Goal: Task Accomplishment & Management: Complete application form

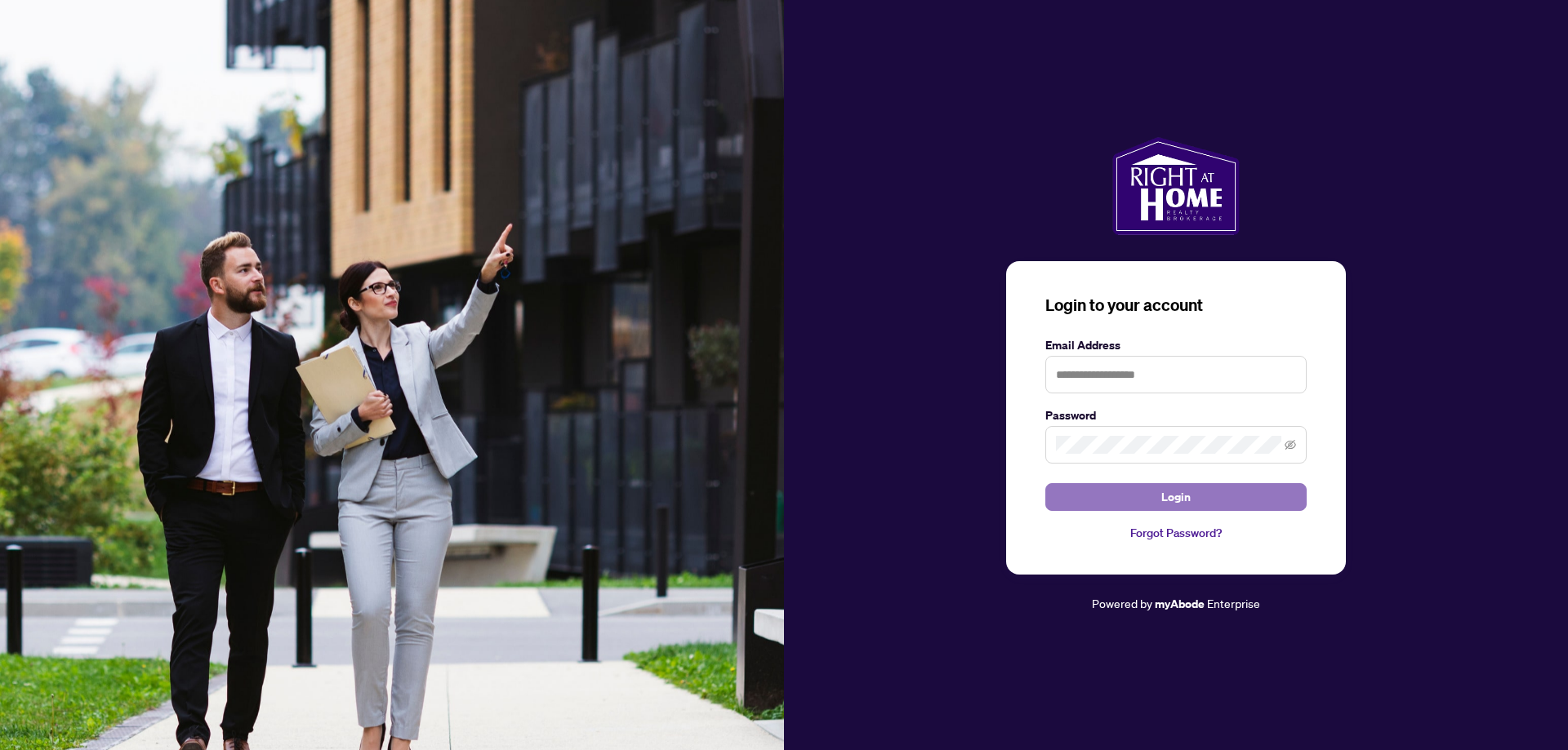
click at [1180, 495] on span "Login" at bounding box center [1176, 496] width 29 height 26
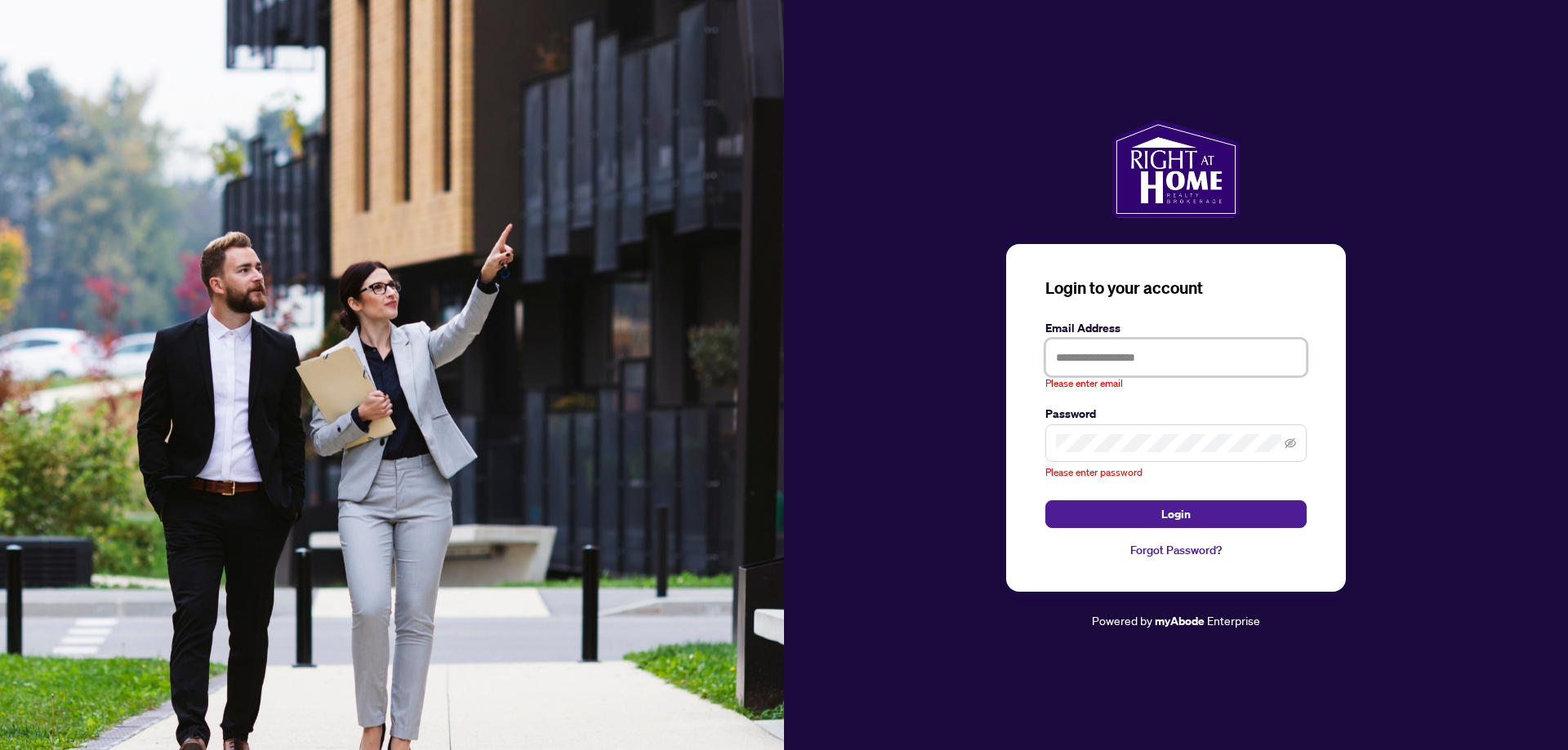
click at [1181, 367] on input "text" at bounding box center [1176, 358] width 261 height 37
type input "**********"
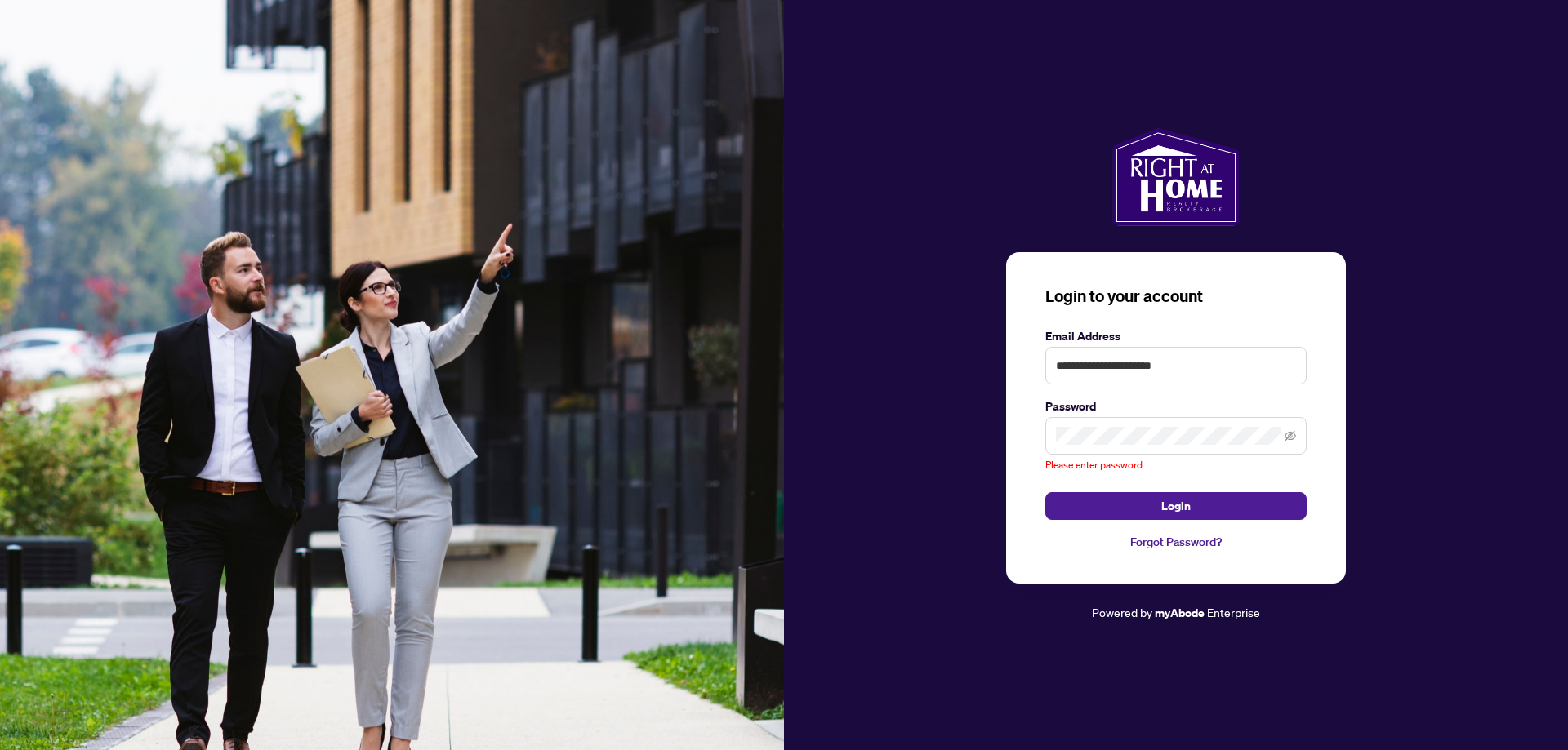
click at [1184, 415] on label "Password" at bounding box center [1176, 407] width 261 height 18
click at [1184, 426] on span at bounding box center [1176, 436] width 261 height 37
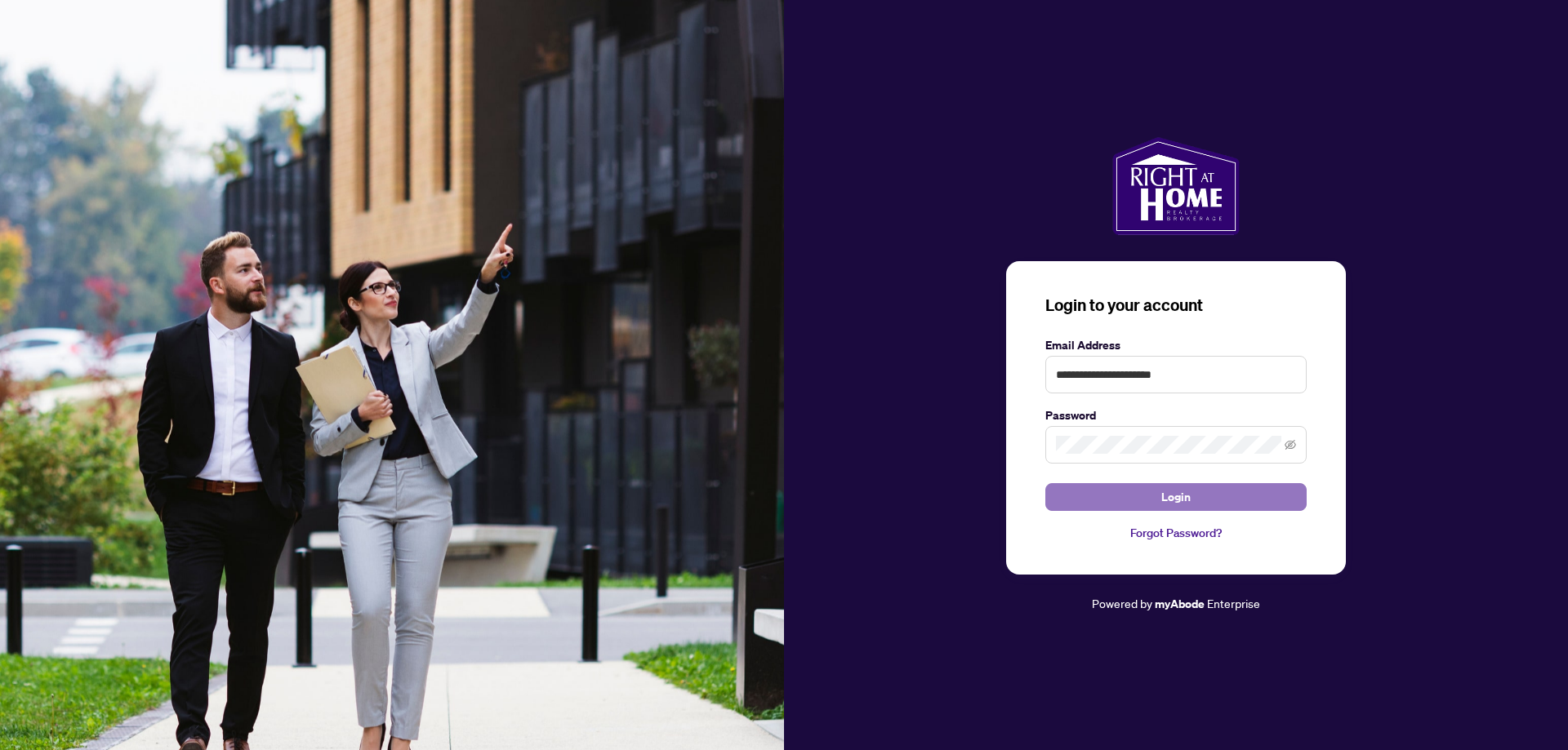
click at [1196, 494] on button "Login" at bounding box center [1176, 497] width 261 height 28
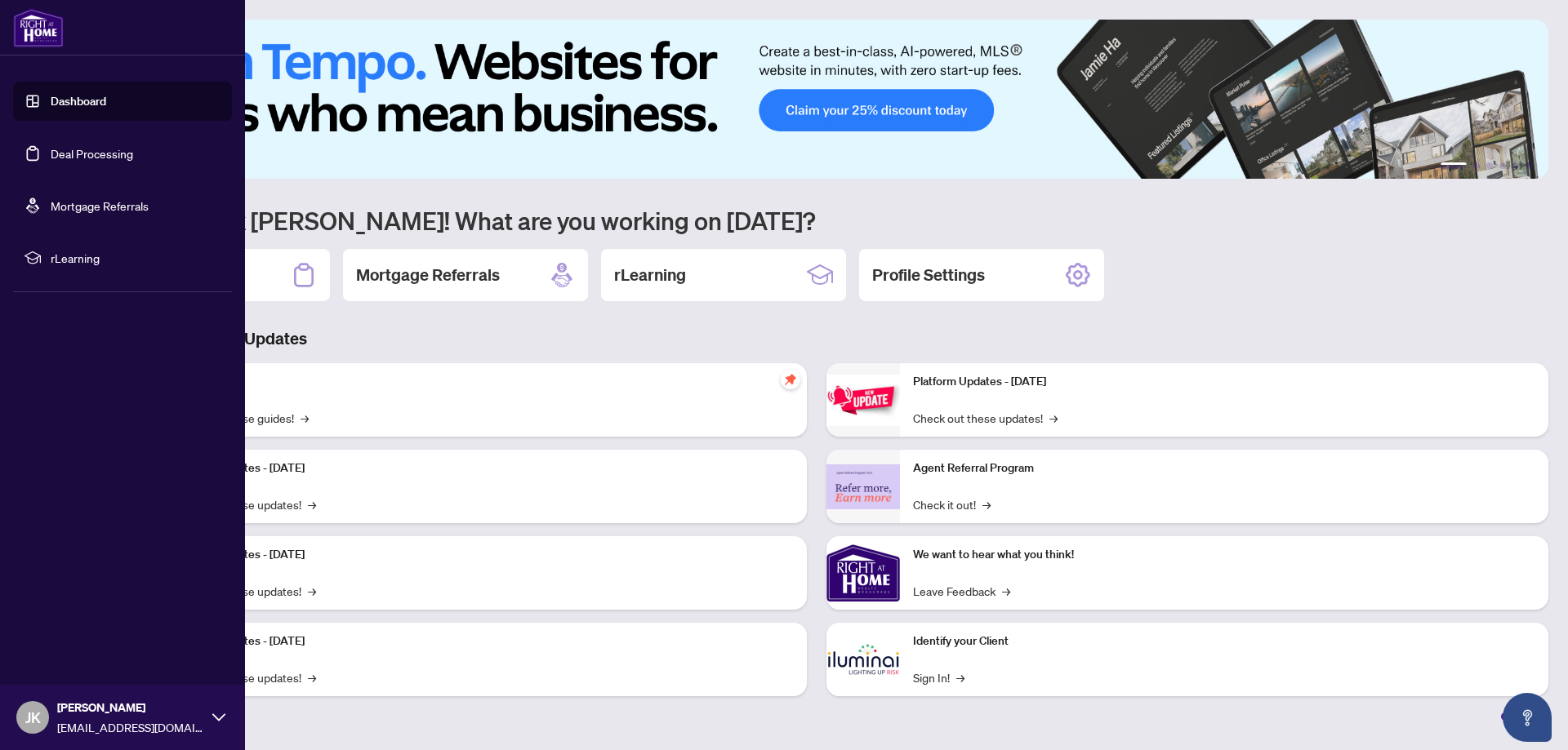
click at [52, 154] on link "Deal Processing" at bounding box center [91, 154] width 83 height 15
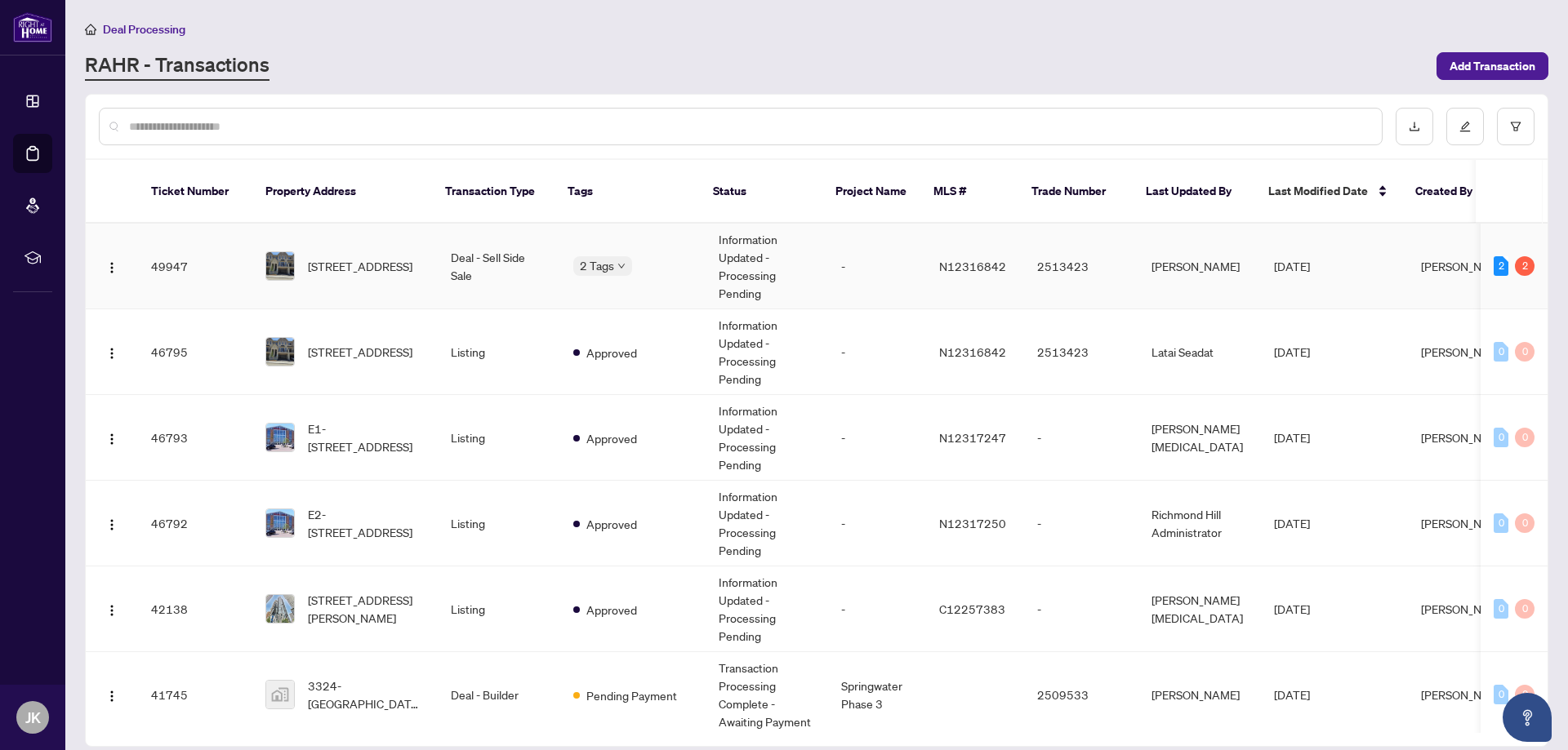
click at [664, 257] on div "2 Tags" at bounding box center [633, 265] width 119 height 19
click at [505, 270] on td "Deal - Sell Side Sale" at bounding box center [499, 266] width 123 height 86
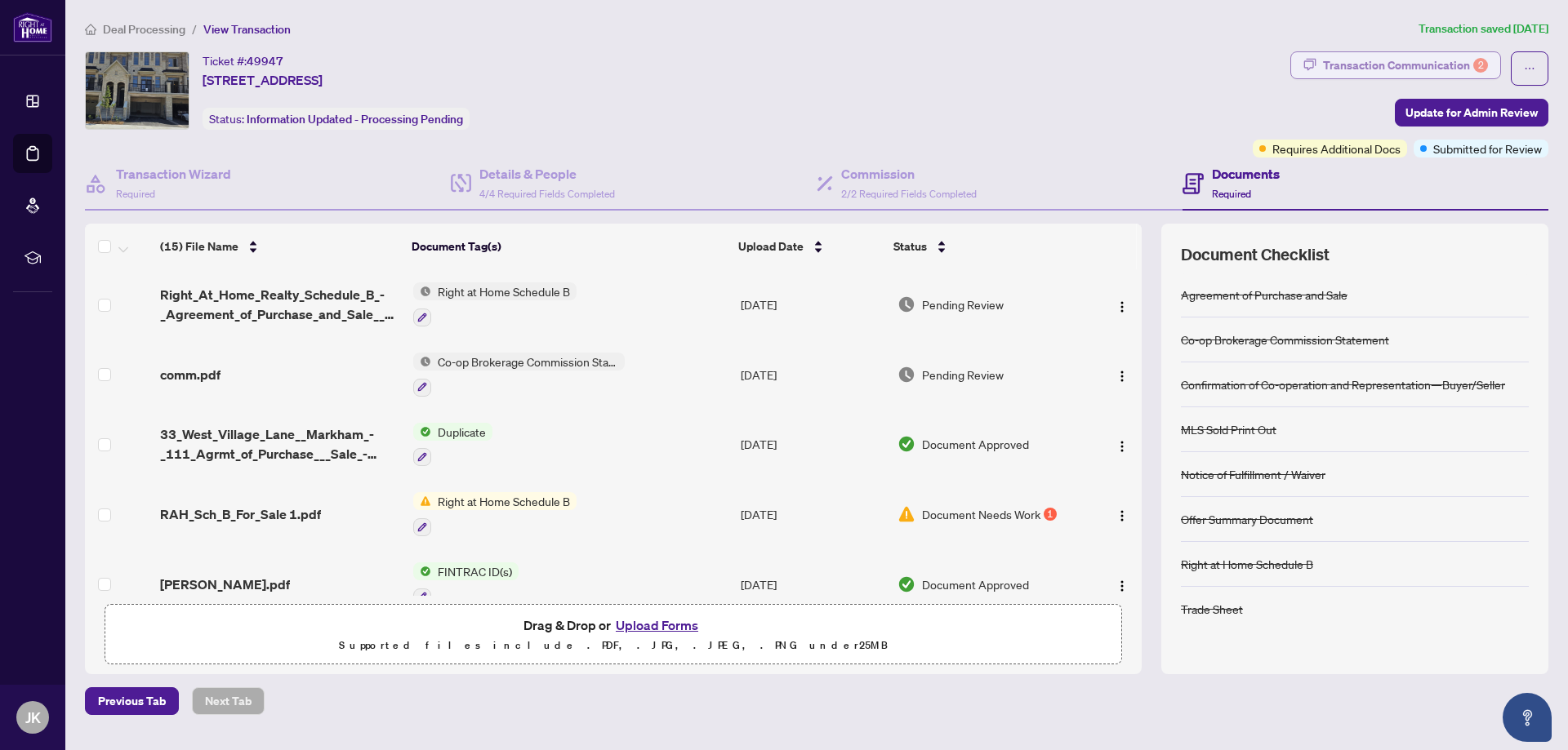
click at [1420, 67] on div "Transaction Communication 2" at bounding box center [1406, 65] width 165 height 26
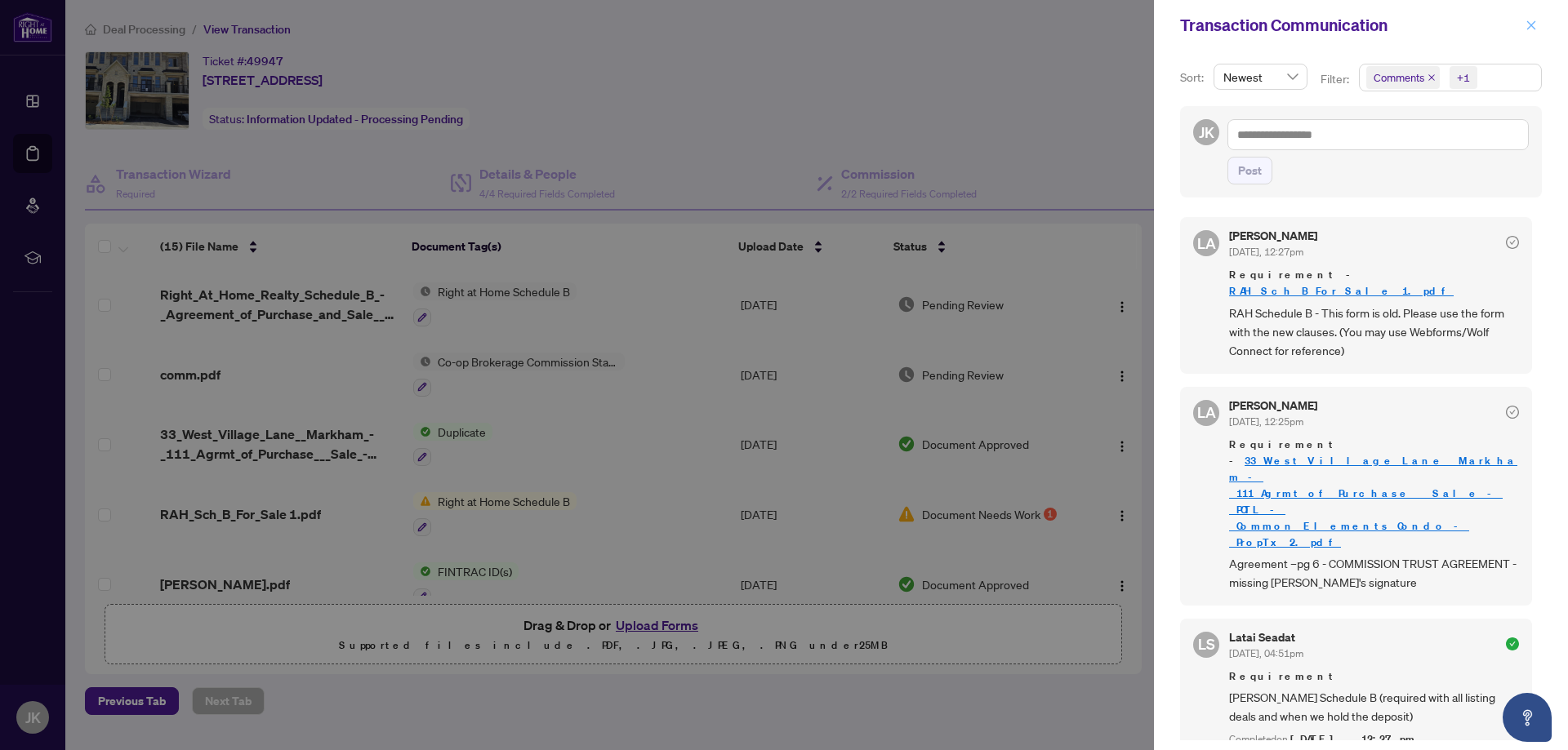
click at [1532, 23] on icon "close" at bounding box center [1531, 25] width 12 height 12
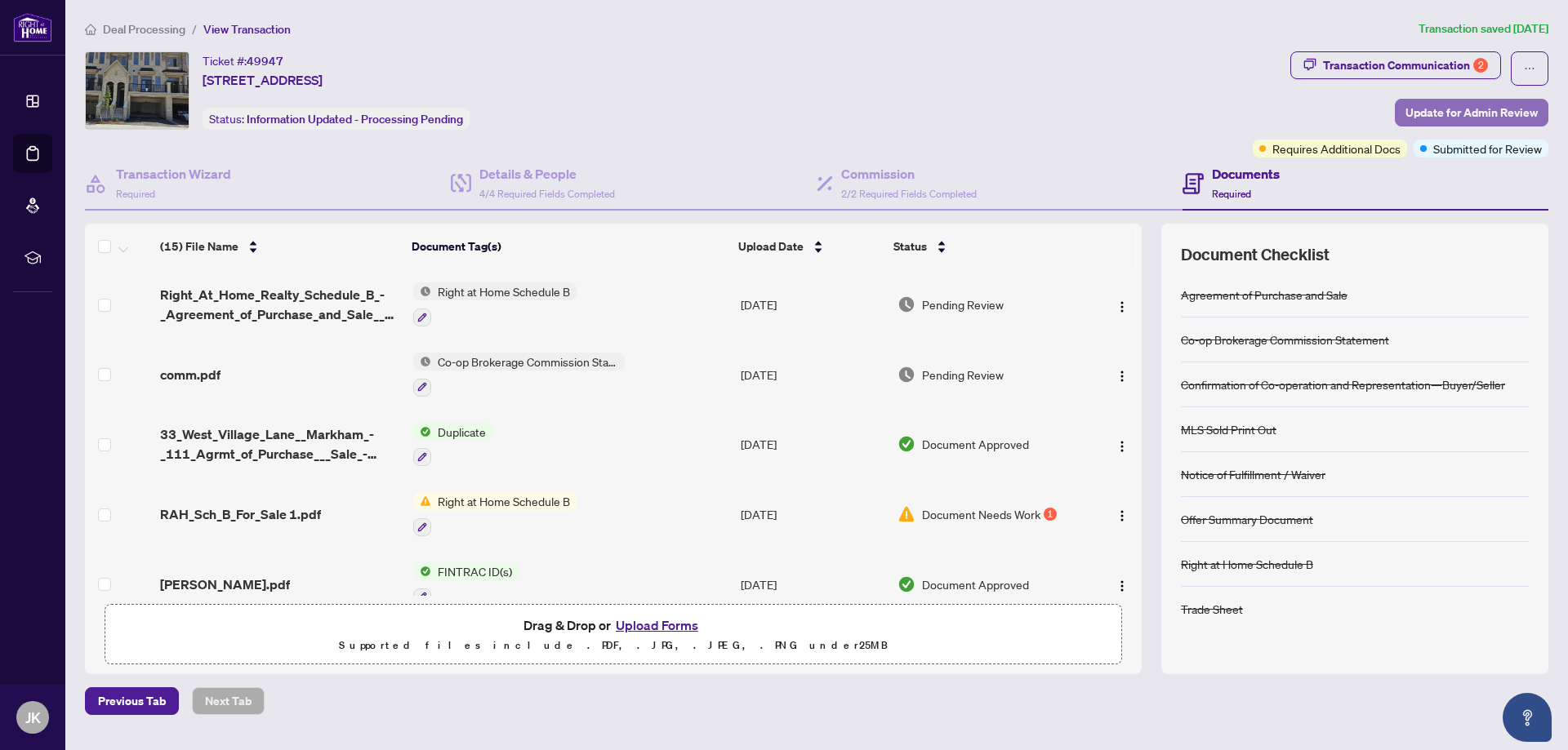
click at [1493, 109] on span "Update for Admin Review" at bounding box center [1471, 112] width 132 height 26
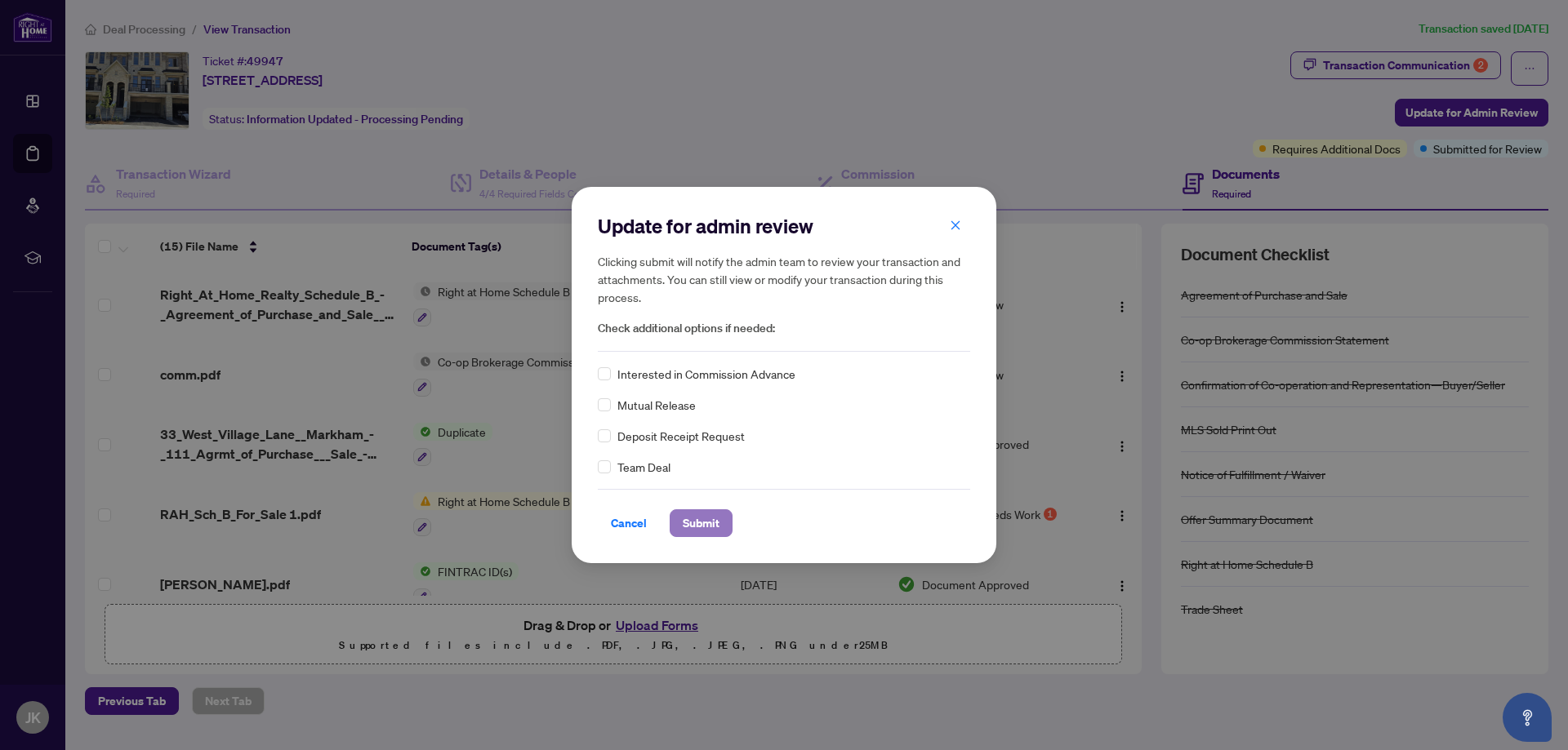
click at [704, 525] on span "Submit" at bounding box center [701, 523] width 36 height 26
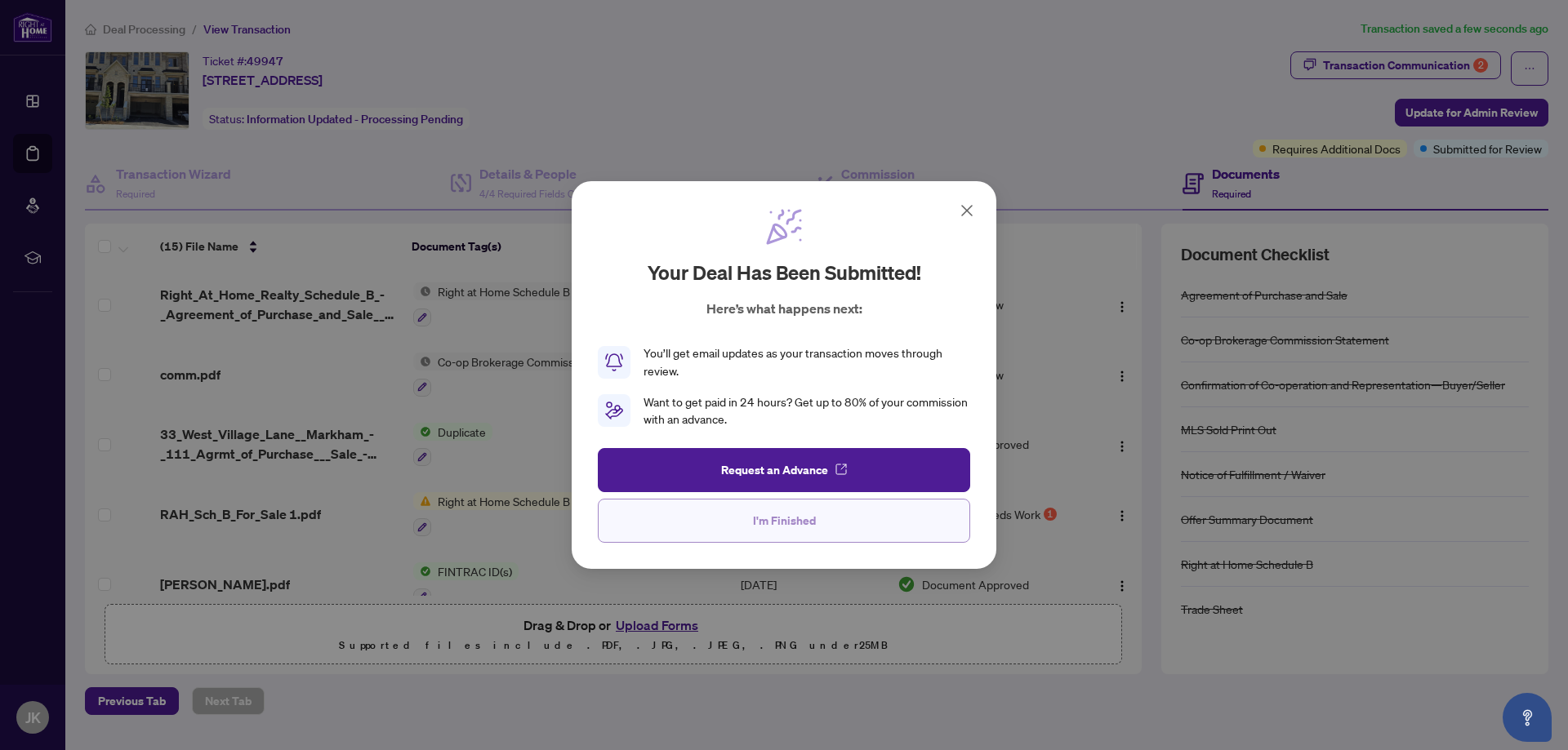
click at [824, 525] on button "I'm Finished" at bounding box center [783, 521] width 372 height 44
